Goal: Information Seeking & Learning: Learn about a topic

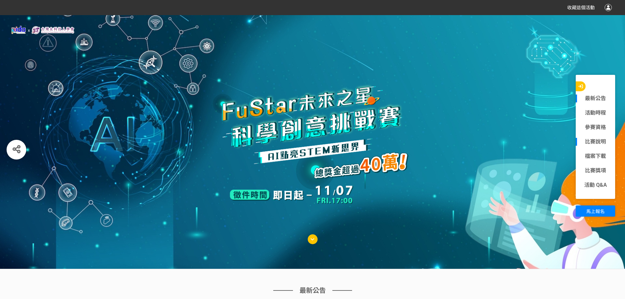
click at [598, 139] on link "比賽說明" at bounding box center [595, 142] width 39 height 8
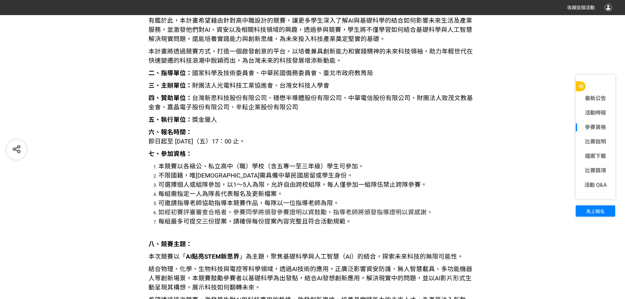
scroll to position [821, 0]
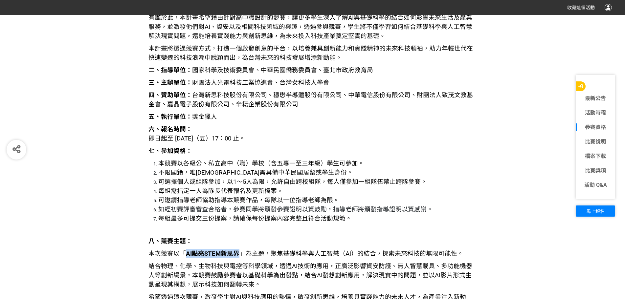
drag, startPoint x: 186, startPoint y: 254, endPoint x: 236, endPoint y: 254, distance: 50.6
click at [236, 254] on strong "AI點亮STEM新思界" at bounding box center [213, 253] width 54 height 7
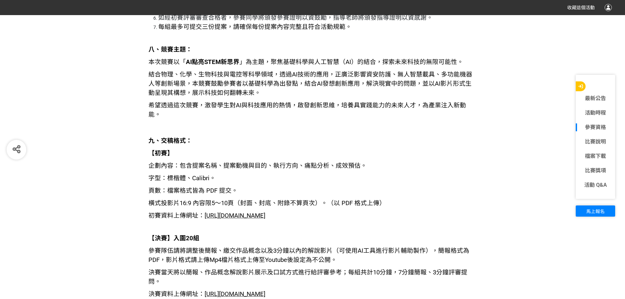
scroll to position [1018, 0]
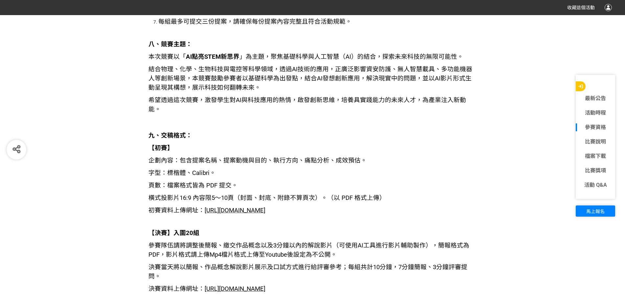
click at [265, 207] on span "[URL][DOMAIN_NAME]" at bounding box center [235, 210] width 61 height 7
click at [261, 285] on span "[URL][DOMAIN_NAME]" at bounding box center [235, 288] width 61 height 7
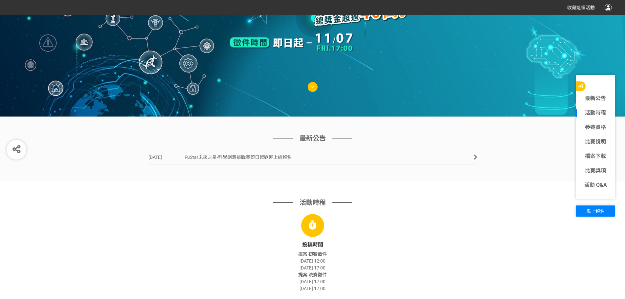
scroll to position [164, 0]
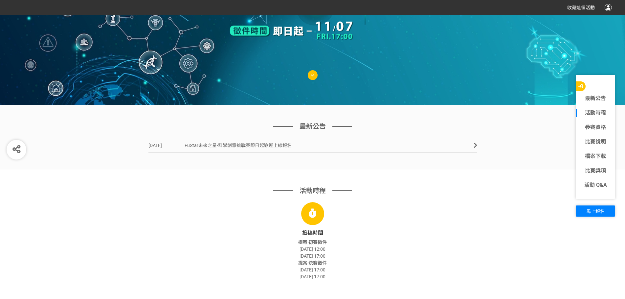
click at [315, 146] on link "2025-06-26 FuStar未來之星-科學創意挑戰賽即日起歡迎上線報名" at bounding box center [312, 145] width 329 height 15
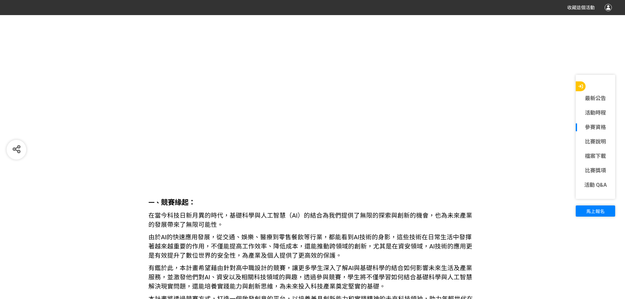
scroll to position [576, 0]
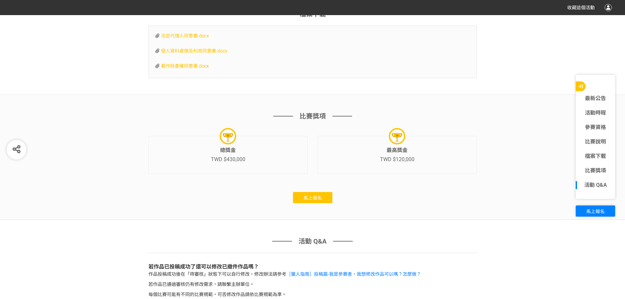
scroll to position [3042, 0]
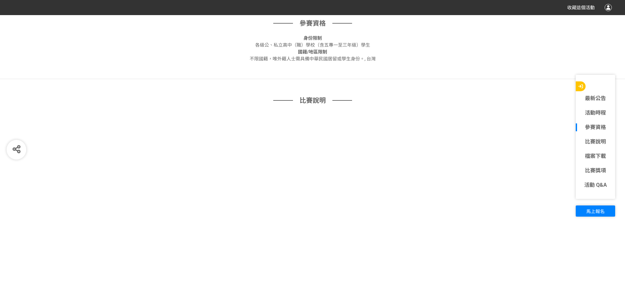
scroll to position [511, 0]
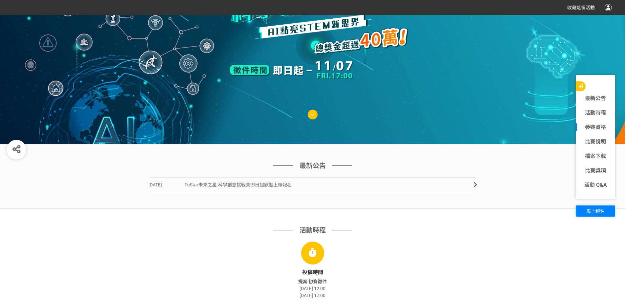
scroll to position [238, 0]
